Goal: Information Seeking & Learning: Stay updated

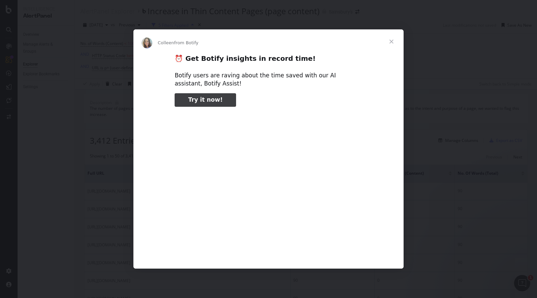
type input "104850"
click at [394, 40] on span "Close" at bounding box center [392, 41] width 24 height 24
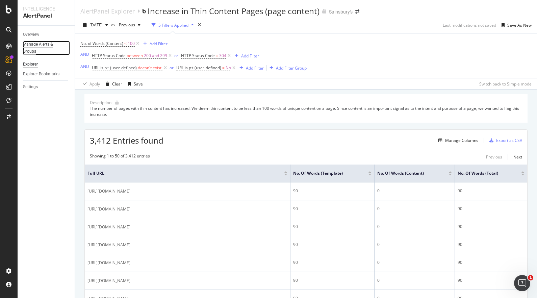
click at [34, 43] on div "Manage Alerts & Groups" at bounding box center [43, 48] width 41 height 14
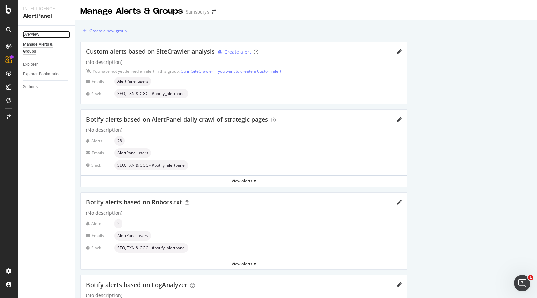
click at [25, 32] on div "Overview" at bounding box center [31, 34] width 16 height 7
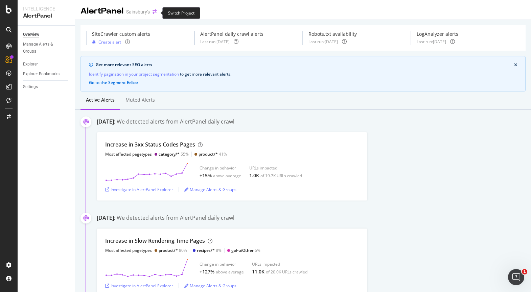
click at [153, 11] on icon "arrow-right-arrow-left" at bounding box center [154, 11] width 4 height 5
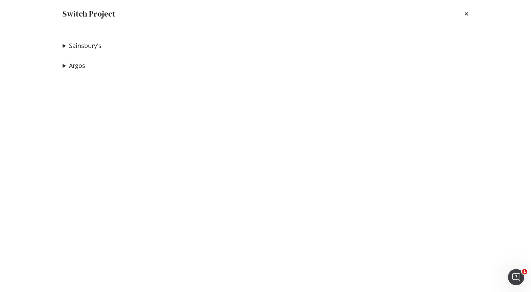
click at [67, 66] on summary "Argos" at bounding box center [74, 66] width 23 height 9
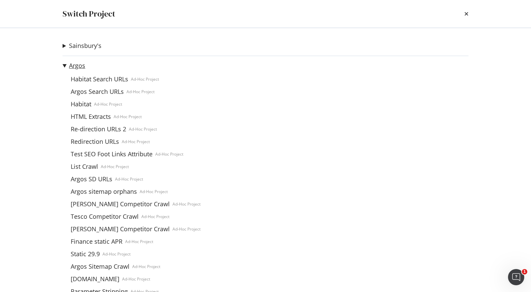
click at [81, 66] on link "Argos" at bounding box center [77, 65] width 16 height 7
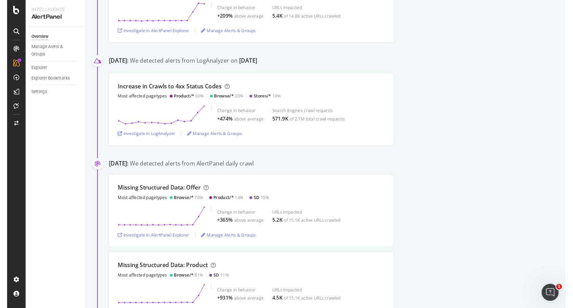
scroll to position [939, 0]
